Goal: Navigation & Orientation: Find specific page/section

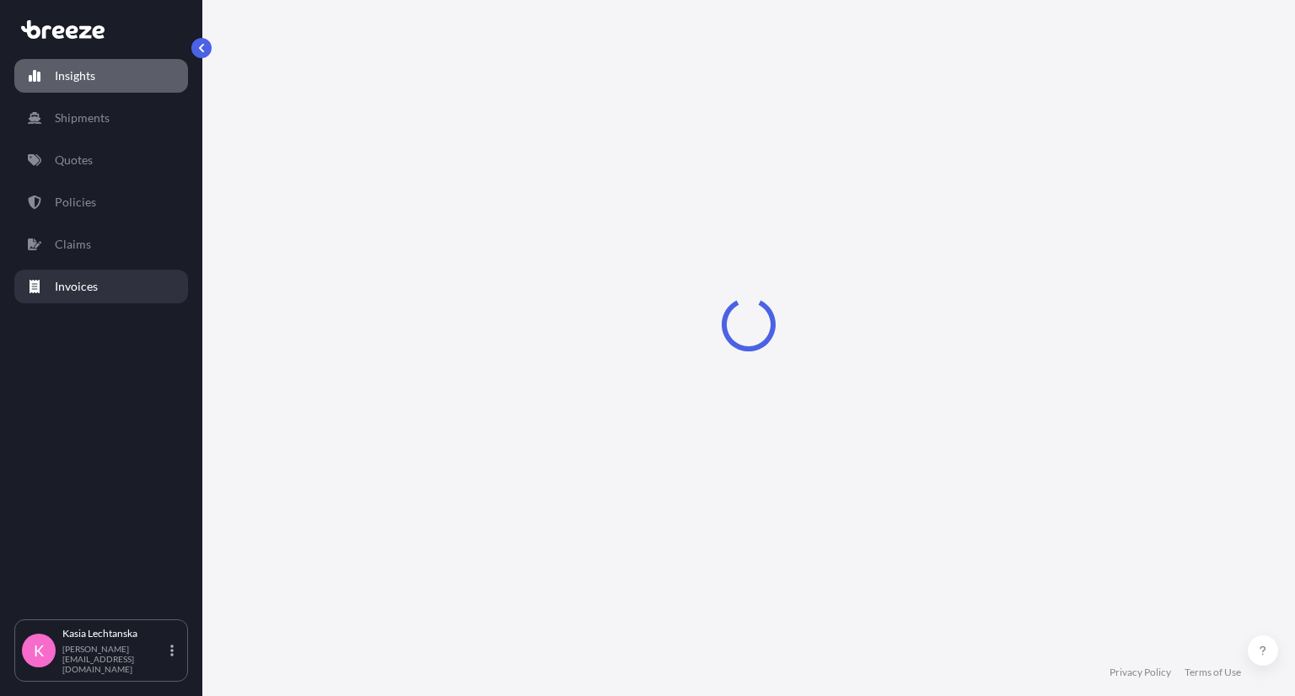
select select "2025"
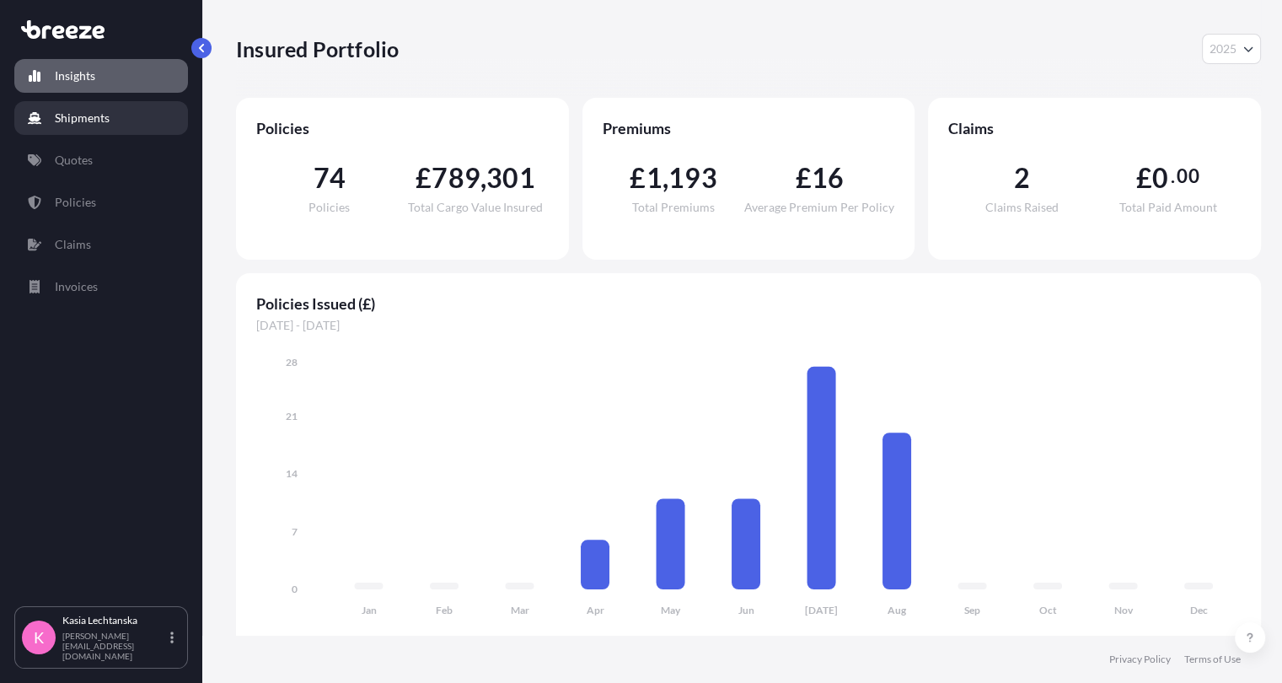
click at [101, 116] on p "Shipments" at bounding box center [82, 118] width 55 height 17
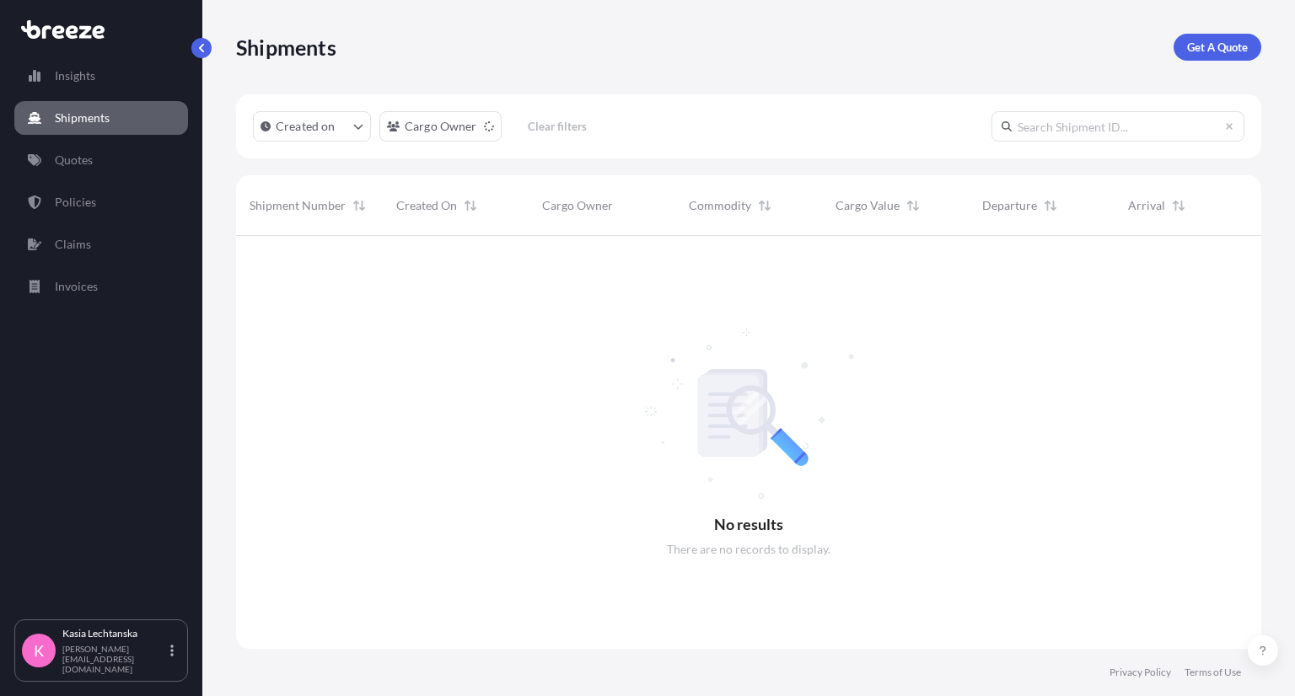
scroll to position [460, 1012]
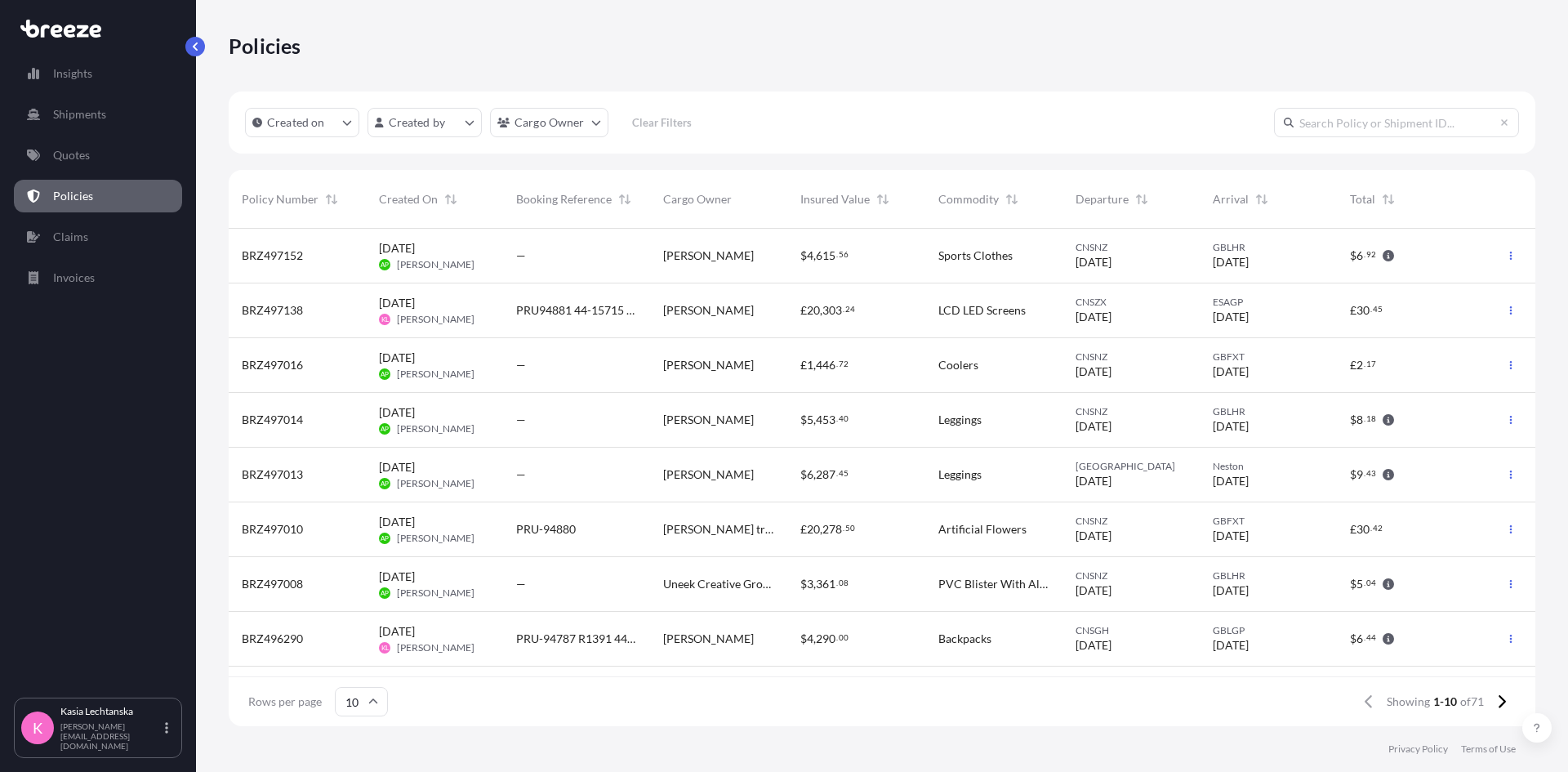
scroll to position [494, 1294]
